Goal: Check status: Check status

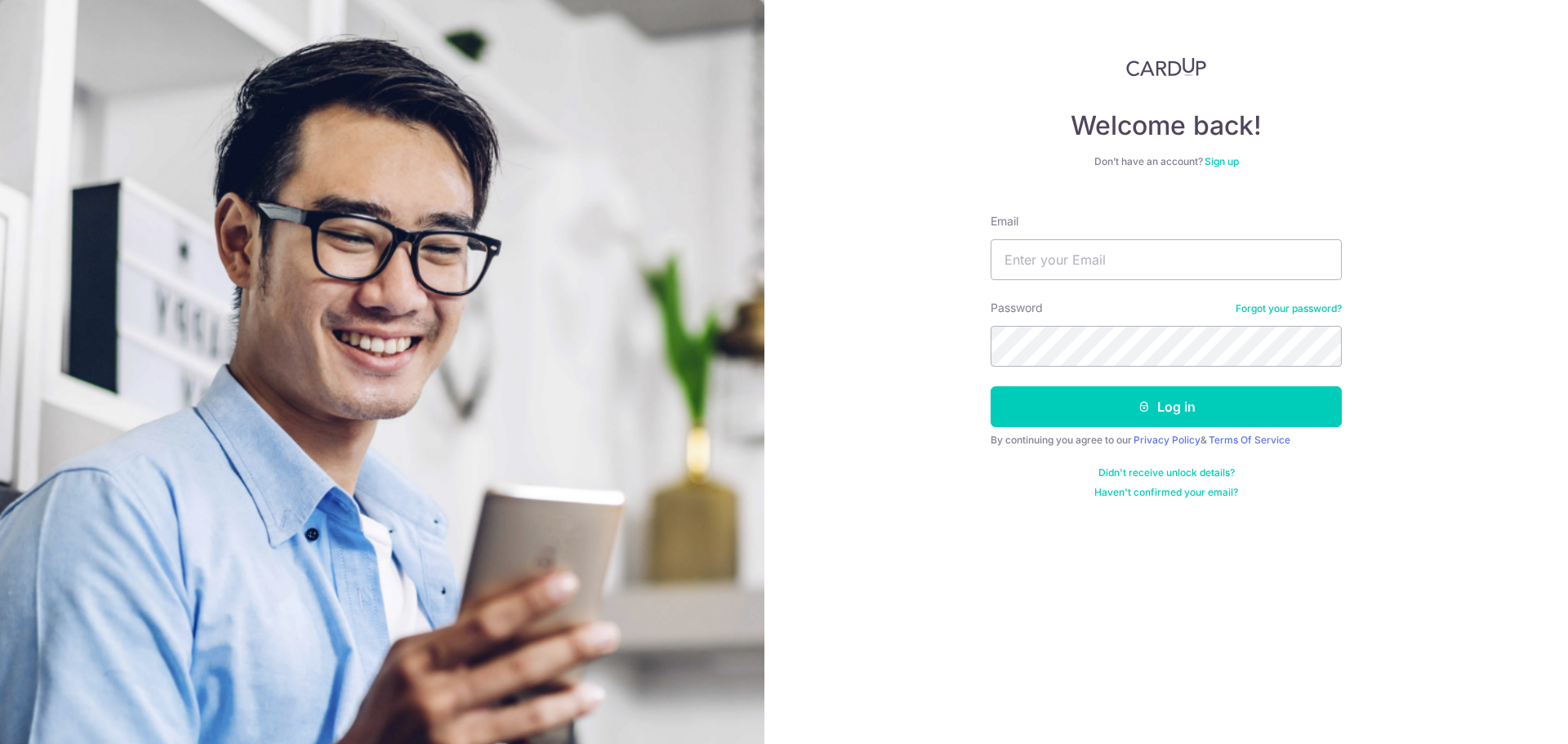
click at [1118, 252] on input "Email" at bounding box center [1166, 259] width 351 height 41
click at [1162, 273] on input "Email" at bounding box center [1166, 259] width 351 height 41
type input "[PERSON_NAME][EMAIL_ADDRESS][DOMAIN_NAME]"
click at [1088, 432] on form "Email [PERSON_NAME][EMAIL_ADDRESS][DOMAIN_NAME] Password Forgot your password? …" at bounding box center [1166, 349] width 351 height 298
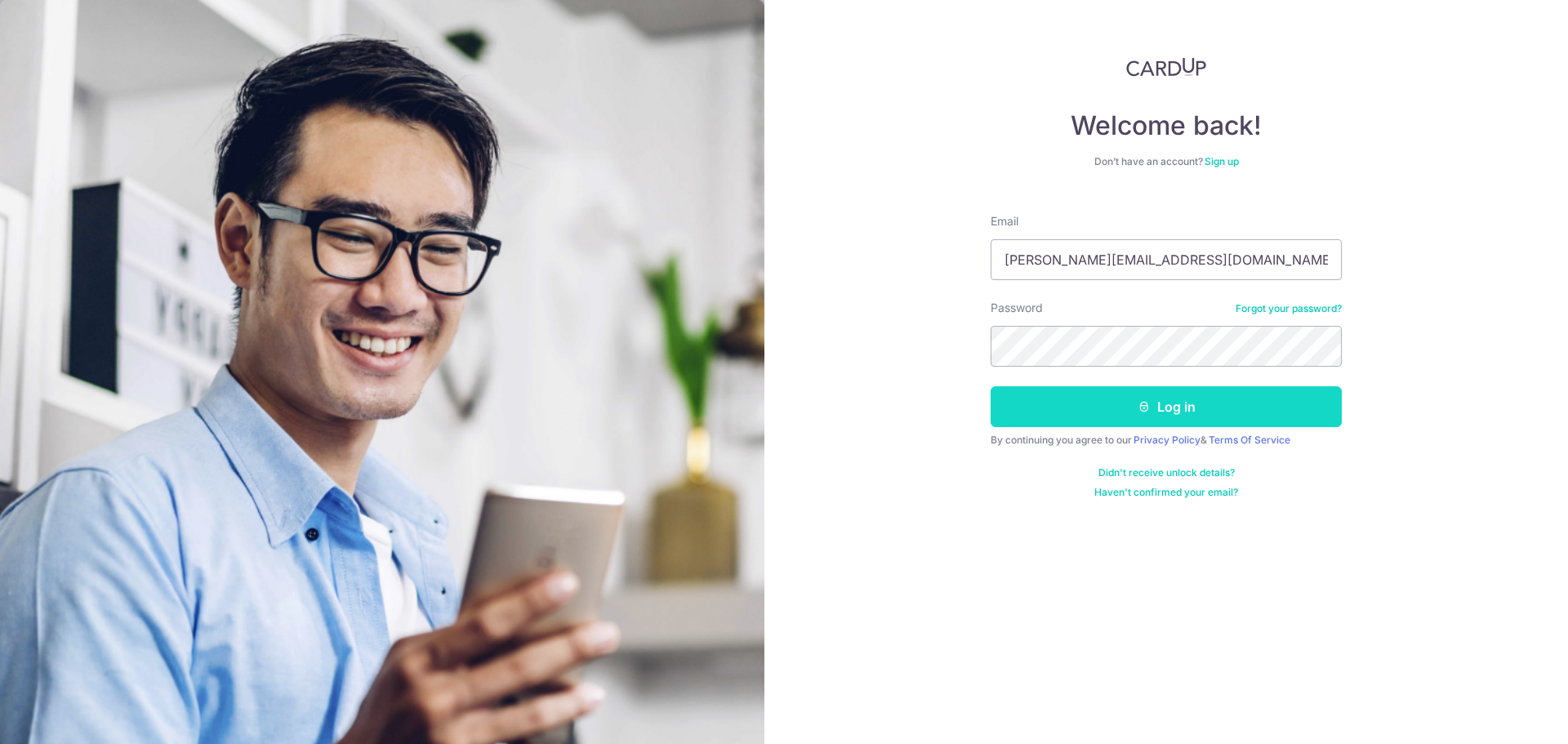
click at [1088, 418] on button "Log in" at bounding box center [1166, 407] width 351 height 41
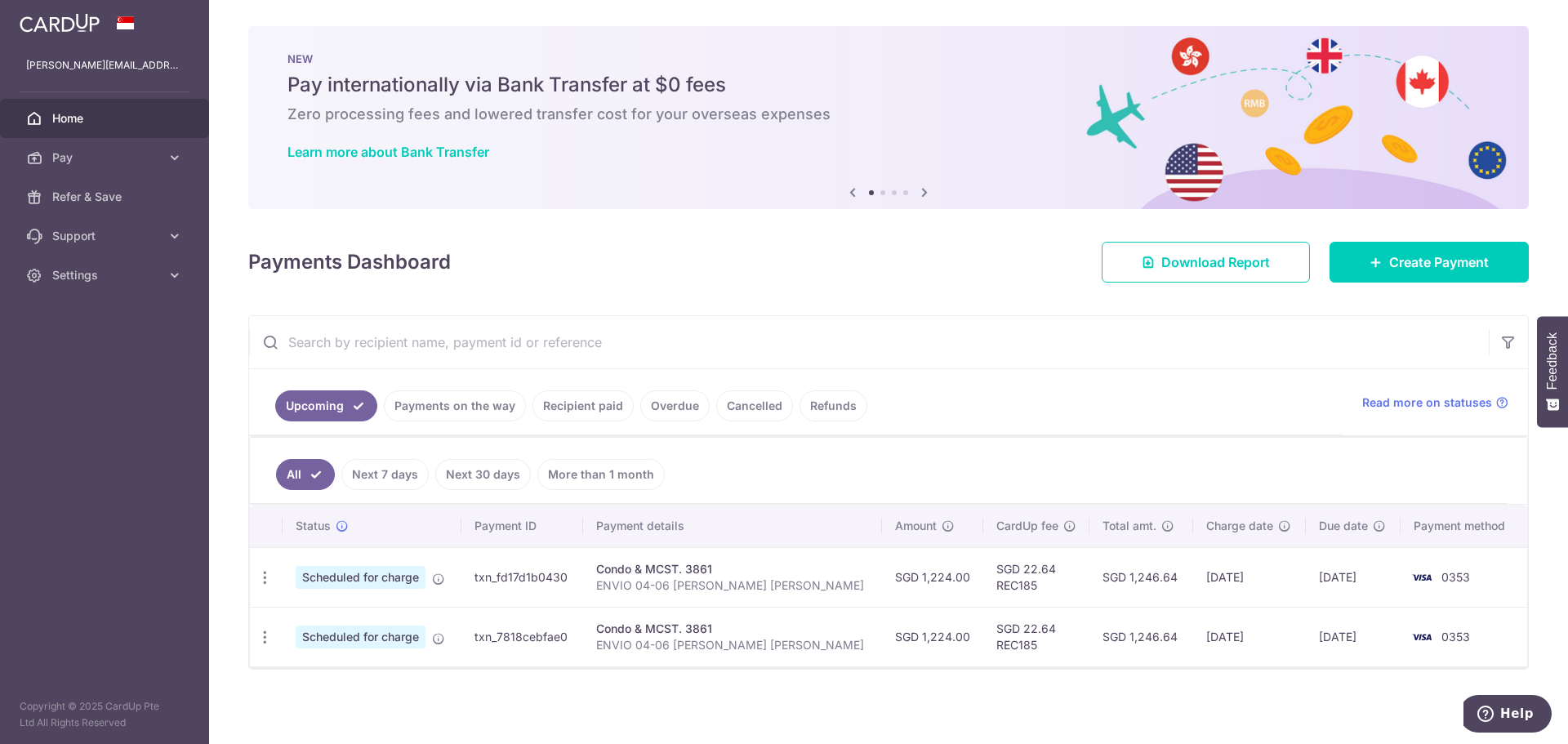
drag, startPoint x: 392, startPoint y: 473, endPoint x: 437, endPoint y: 418, distance: 71.1
click at [435, 421] on div "Upcoming Payments on the way Recipient paid Overdue Cancelled Refunds Read more…" at bounding box center [888, 492] width 1281 height 354
click at [450, 406] on link "Payments on the way" at bounding box center [455, 406] width 142 height 31
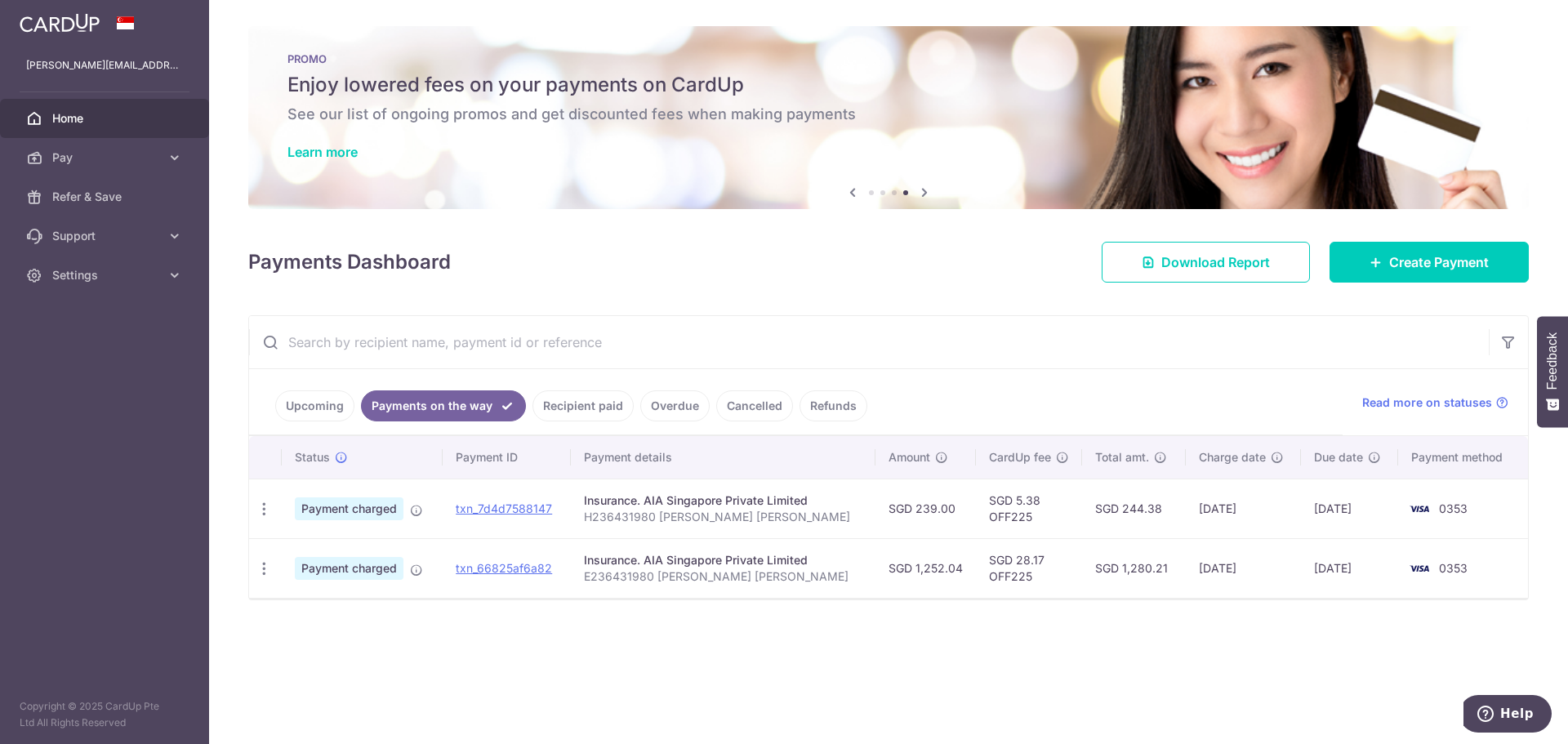
click at [809, 663] on div "× Pause Schedule Pause all future payments in this series Pause just this one p…" at bounding box center [888, 372] width 1359 height 744
